Goal: Book appointment/travel/reservation

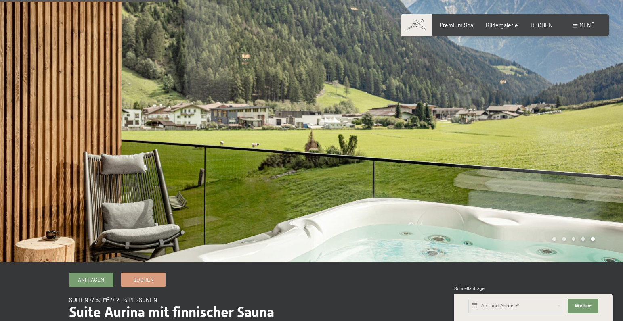
scroll to position [254, 0]
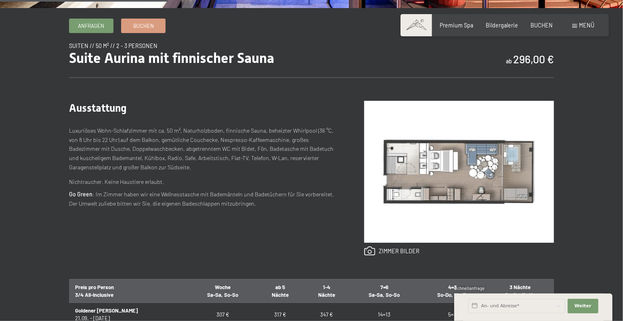
click at [460, 170] on img at bounding box center [459, 172] width 190 height 142
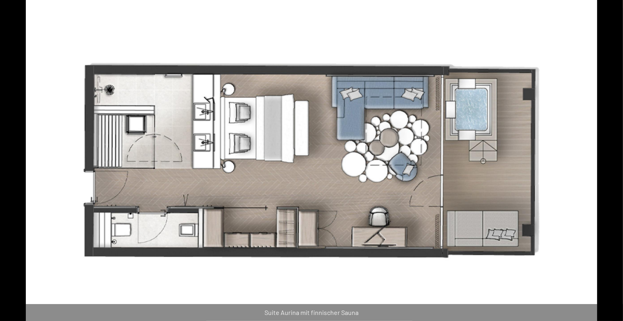
click at [460, 170] on img at bounding box center [311, 160] width 571 height 321
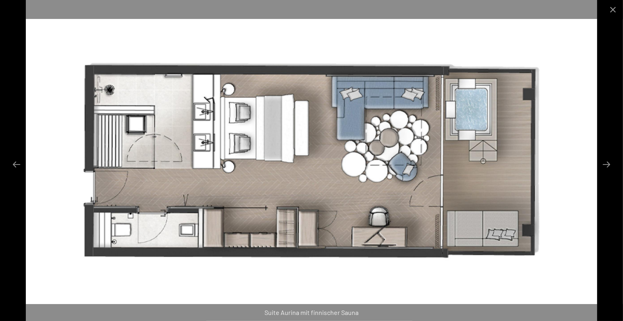
click at [460, 169] on img at bounding box center [311, 160] width 571 height 321
click at [606, 165] on button "Next slide" at bounding box center [606, 165] width 17 height 16
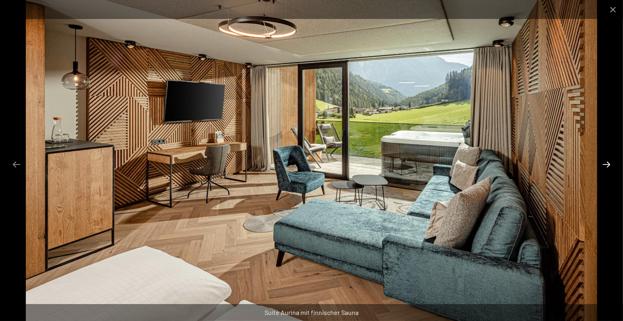
click at [607, 164] on button "Next slide" at bounding box center [606, 165] width 17 height 16
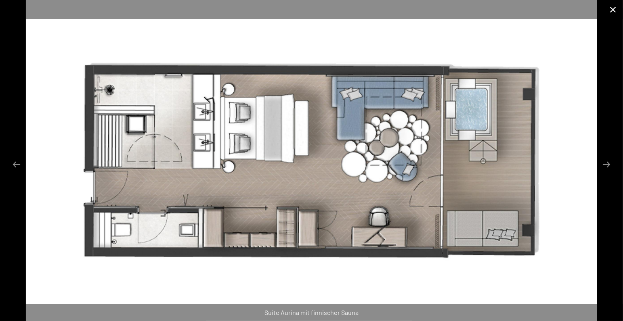
click at [613, 9] on button "Close gallery" at bounding box center [613, 9] width 20 height 19
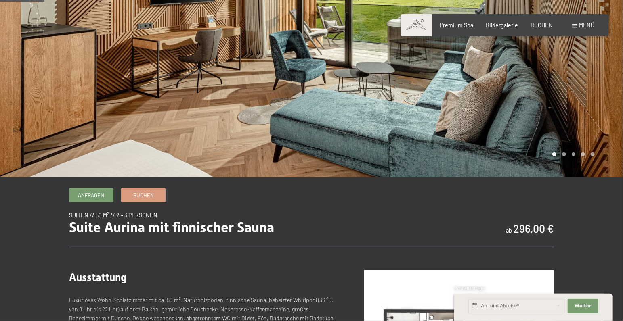
scroll to position [0, 0]
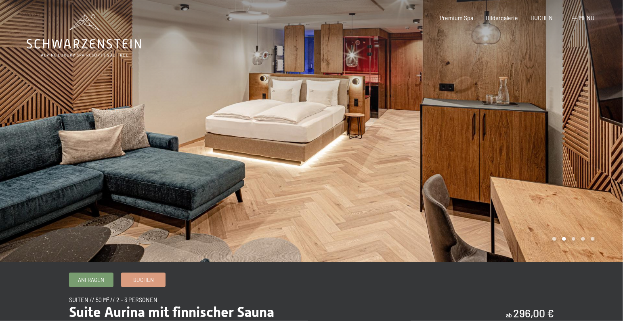
click at [332, 170] on div at bounding box center [468, 131] width 312 height 262
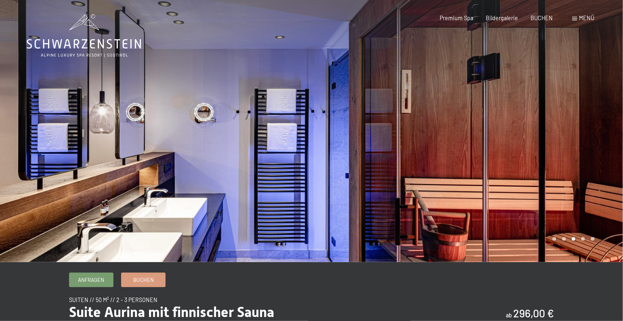
click at [331, 173] on div at bounding box center [468, 131] width 312 height 262
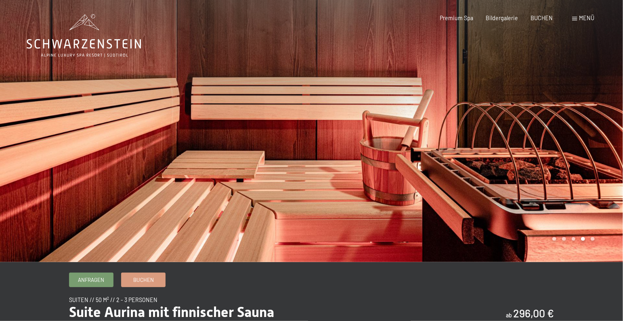
click at [331, 173] on div at bounding box center [468, 131] width 312 height 262
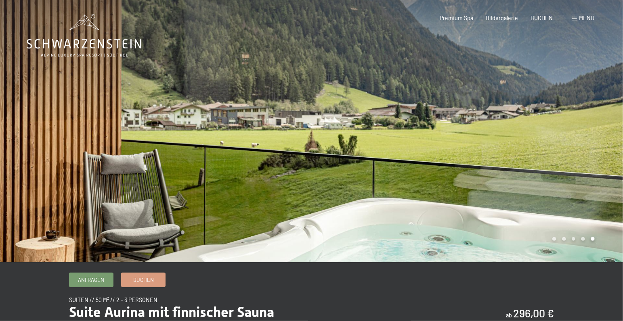
click at [331, 173] on div at bounding box center [468, 131] width 312 height 262
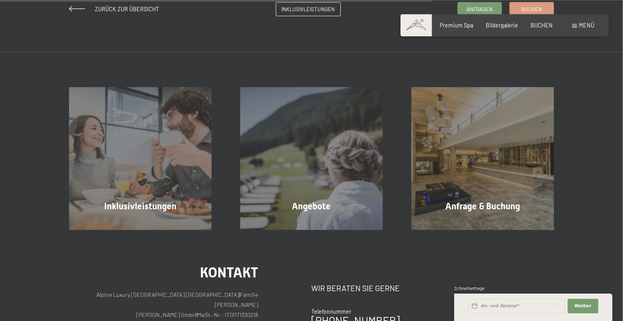
scroll to position [763, 0]
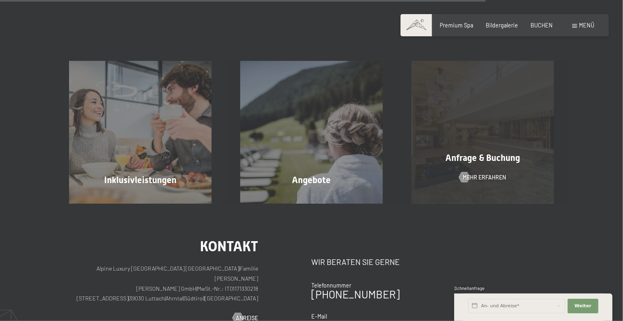
click at [481, 155] on span "Anfrage & Buchung" at bounding box center [482, 158] width 75 height 10
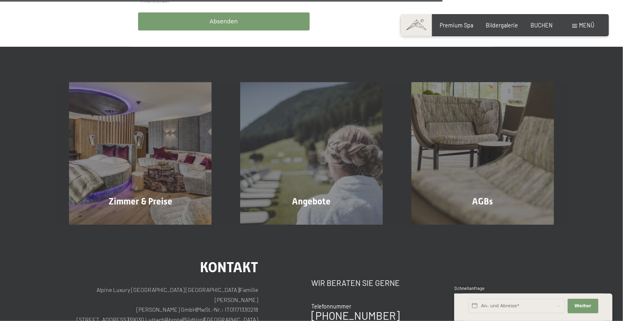
scroll to position [509, 0]
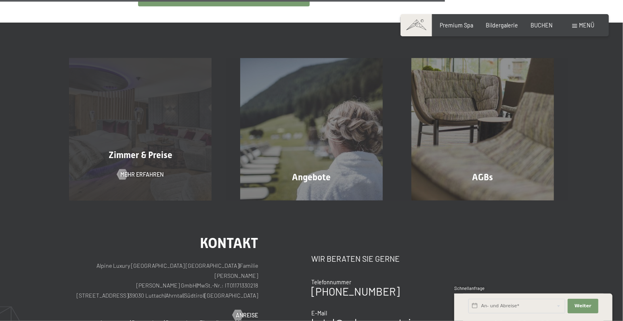
click at [147, 139] on div "Zimmer & Preise Mehr erfahren" at bounding box center [140, 129] width 171 height 143
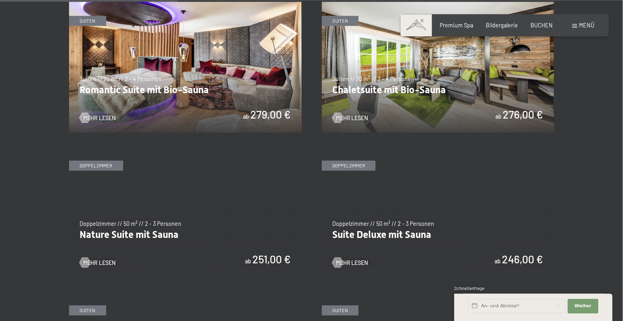
scroll to position [678, 0]
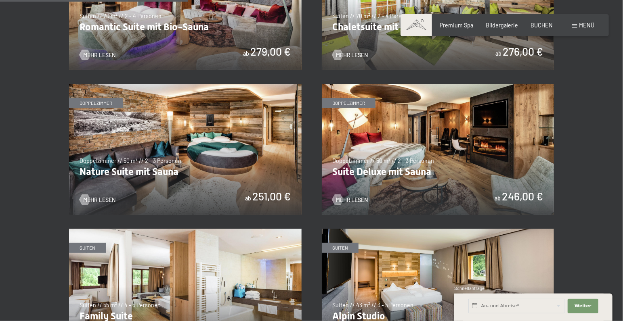
click at [225, 152] on img at bounding box center [185, 149] width 233 height 131
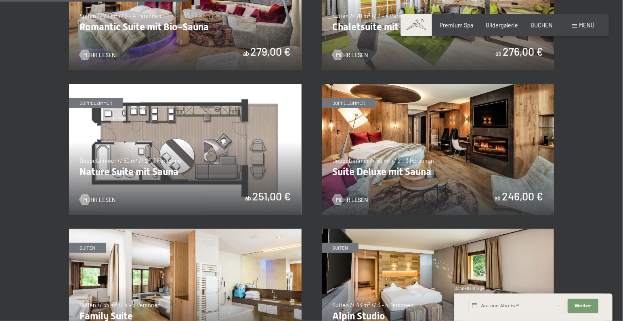
click at [420, 153] on img at bounding box center [438, 149] width 233 height 131
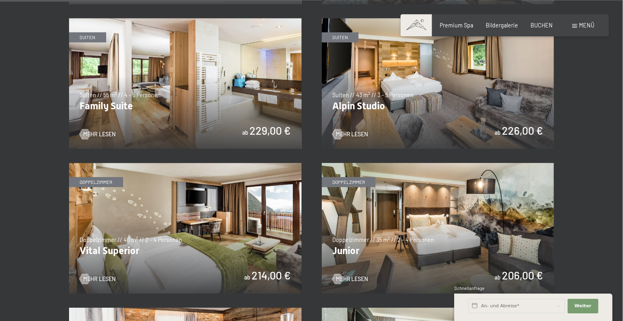
scroll to position [890, 0]
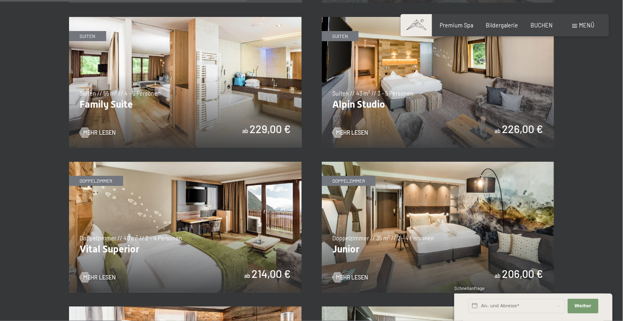
click at [216, 105] on img at bounding box center [185, 82] width 233 height 131
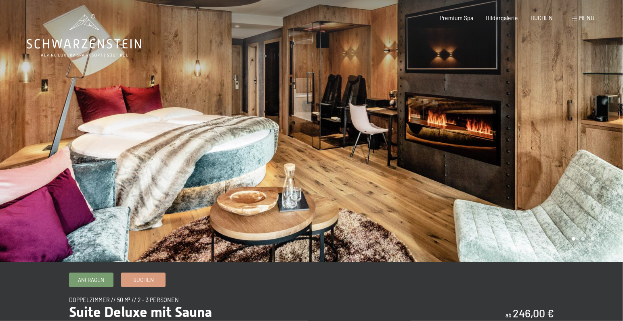
click at [341, 160] on div at bounding box center [468, 131] width 312 height 262
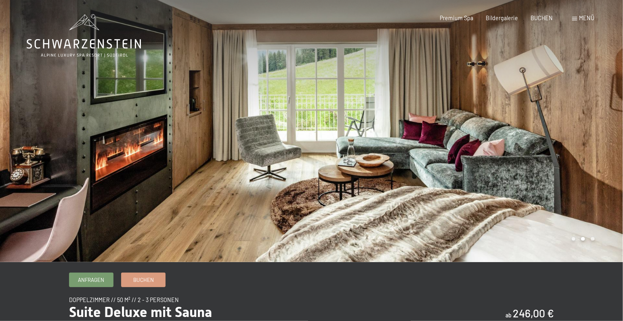
click at [341, 160] on div at bounding box center [468, 131] width 312 height 262
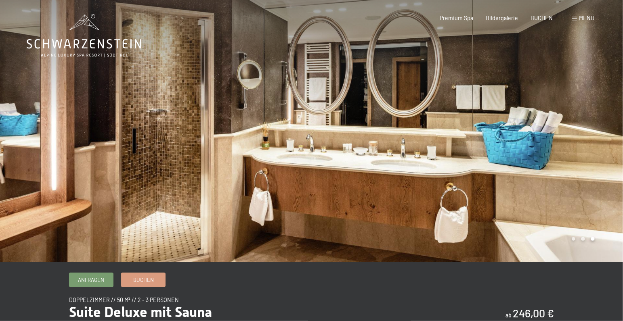
click at [341, 160] on div at bounding box center [468, 131] width 312 height 262
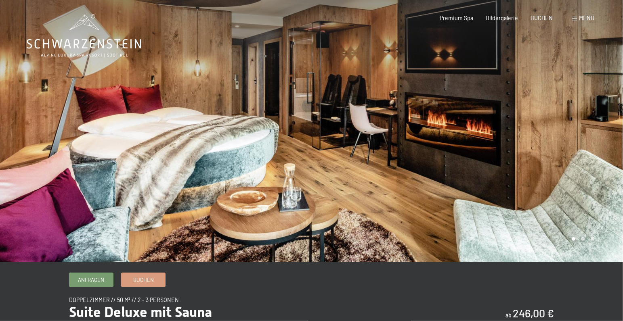
click at [341, 160] on div at bounding box center [468, 131] width 312 height 262
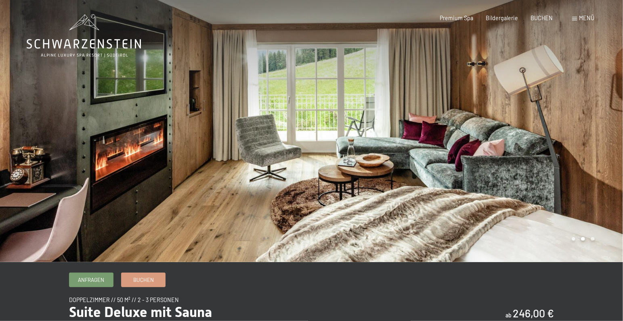
click at [341, 160] on div at bounding box center [468, 131] width 312 height 262
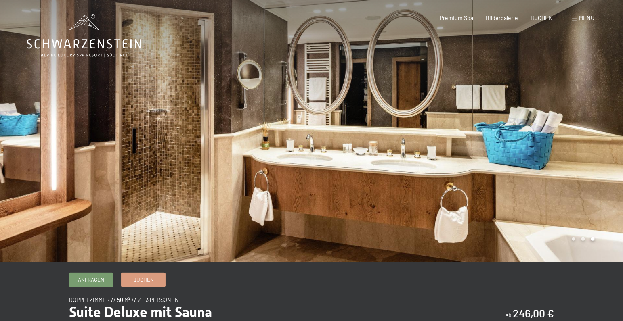
click at [341, 160] on div at bounding box center [468, 131] width 312 height 262
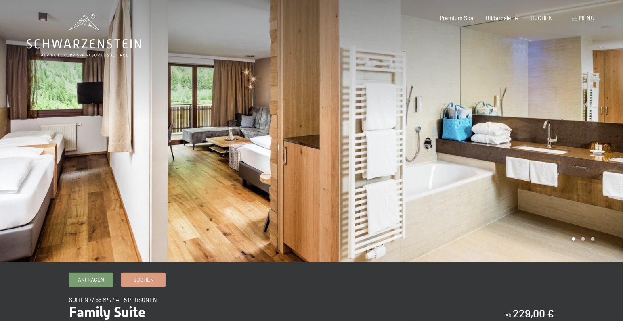
click at [217, 113] on div at bounding box center [156, 131] width 312 height 262
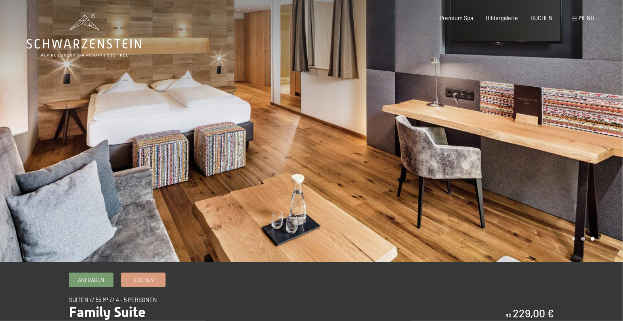
click at [217, 113] on div at bounding box center [156, 131] width 312 height 262
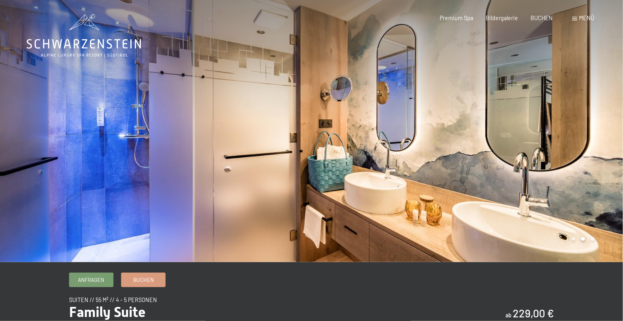
click at [217, 113] on div at bounding box center [156, 131] width 312 height 262
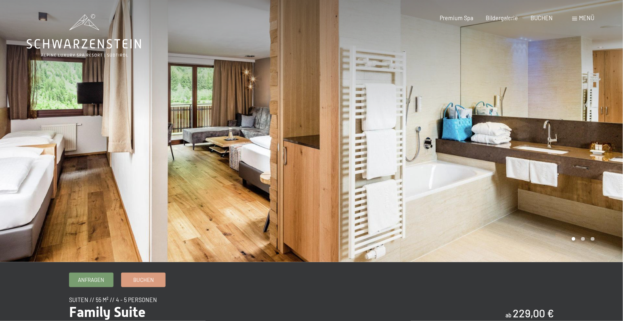
click at [495, 193] on div at bounding box center [468, 131] width 312 height 262
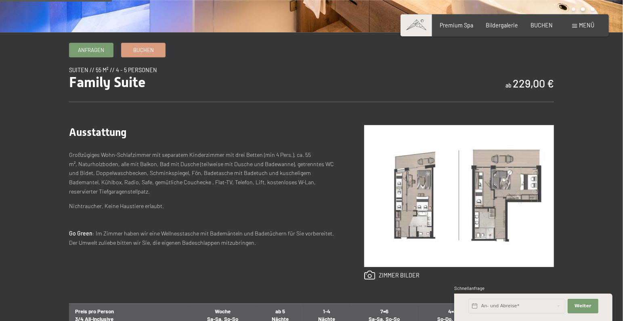
scroll to position [297, 0]
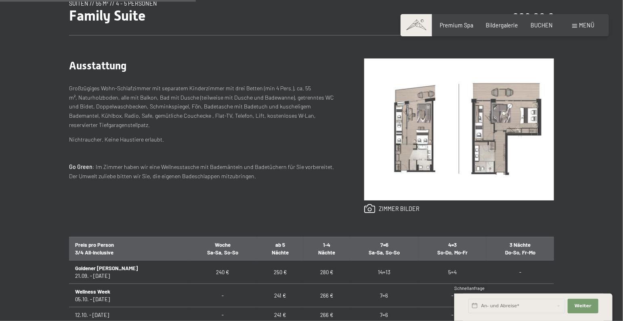
click at [404, 126] on img at bounding box center [459, 130] width 190 height 142
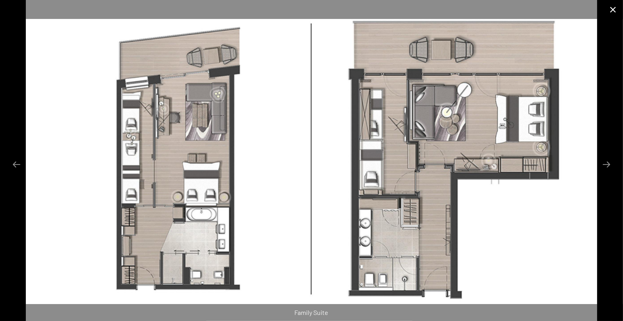
click at [612, 7] on button "Close gallery" at bounding box center [613, 9] width 20 height 19
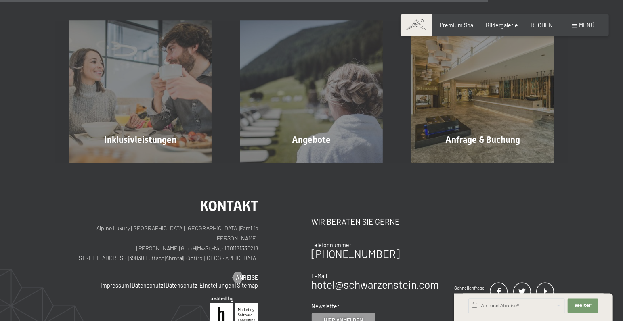
scroll to position [806, 0]
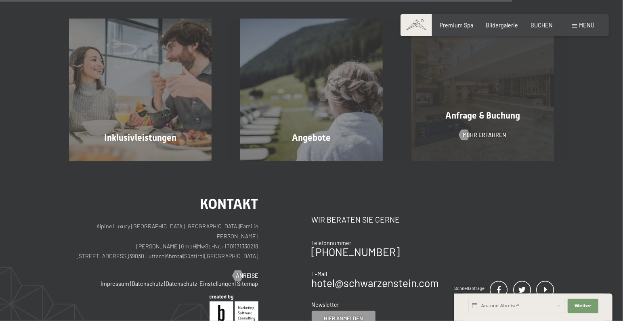
click at [453, 114] on span "Anfrage & Buchung" at bounding box center [482, 116] width 75 height 10
